Goal: Task Accomplishment & Management: Use online tool/utility

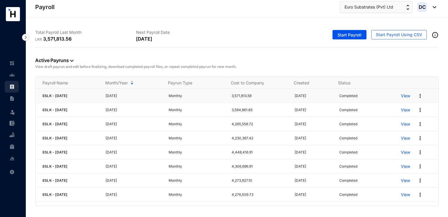
click at [405, 96] on p "View" at bounding box center [405, 96] width 9 height 6
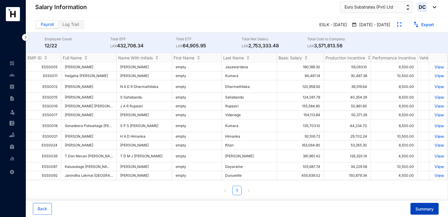
click at [413, 208] on button "Summary" at bounding box center [425, 208] width 28 height 12
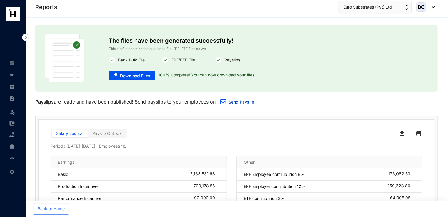
click at [231, 102] on link "Send Payslip" at bounding box center [241, 101] width 26 height 5
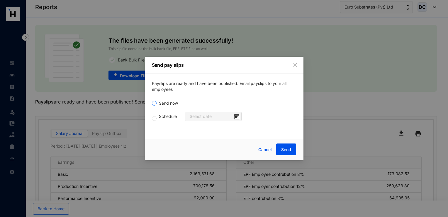
click at [175, 102] on span "Send now" at bounding box center [169, 103] width 24 height 6
click at [157, 102] on input "Send now" at bounding box center [154, 103] width 5 height 5
radio input "true"
click at [286, 149] on span "Send" at bounding box center [286, 149] width 10 height 6
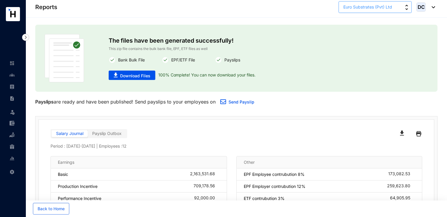
click at [401, 7] on button "Euro Substrates (Pvt) Ltd" at bounding box center [374, 7] width 73 height 12
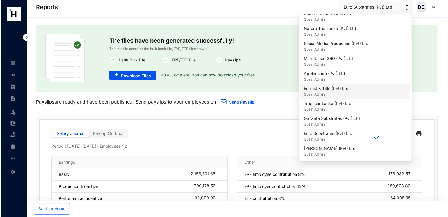
scroll to position [205, 0]
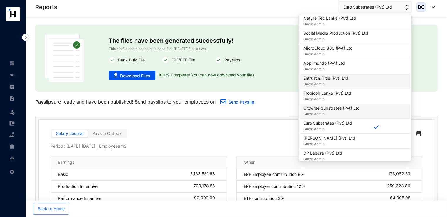
click at [342, 109] on p "Growrite Substrates (Pvt) Ltd" at bounding box center [331, 108] width 56 height 6
